Goal: Information Seeking & Learning: Learn about a topic

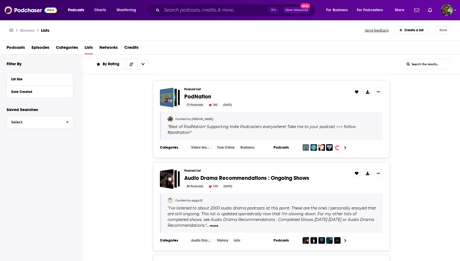
click at [183, 5] on div "⌘ K Open Advanced New" at bounding box center [231, 10] width 168 height 13
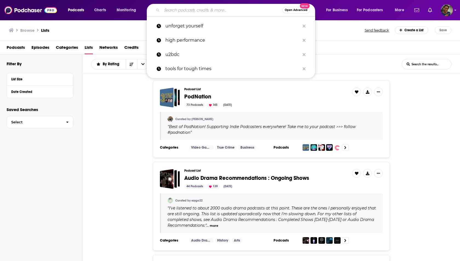
click at [183, 7] on input "Search podcasts, credits, & more..." at bounding box center [222, 10] width 120 height 9
paste input "[EMAIL_ADDRESS][DOMAIN_NAME]"
type input "[EMAIL_ADDRESS][DOMAIN_NAME]"
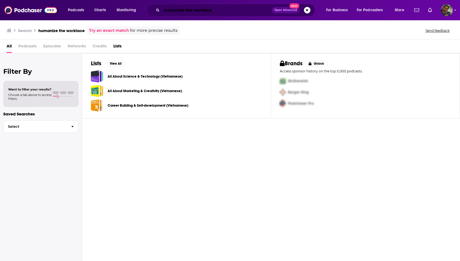
click at [204, 10] on input "humanize the worklace" at bounding box center [217, 10] width 110 height 9
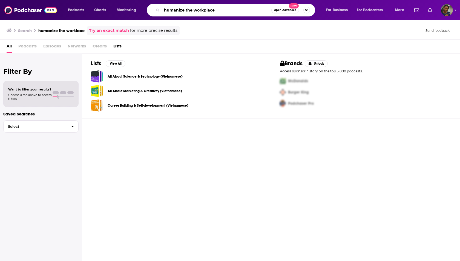
type input "humanize the workplace"
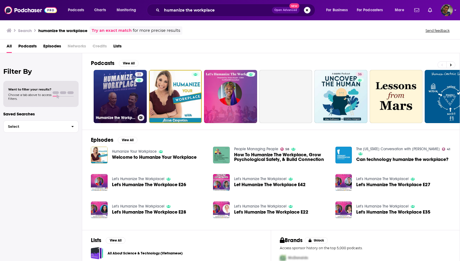
click at [134, 99] on link "23 Humanize the Workplace by Mindful Business Alliance" at bounding box center [120, 96] width 53 height 53
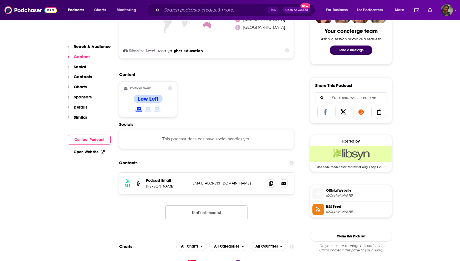
scroll to position [291, 0]
